Goal: Task Accomplishment & Management: Use online tool/utility

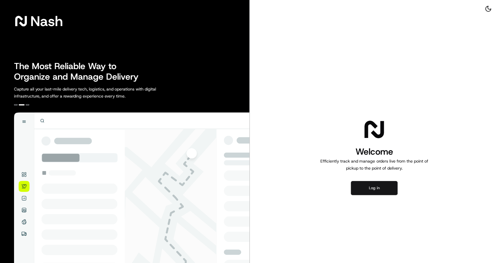
click at [384, 187] on button "Log in" at bounding box center [374, 188] width 47 height 14
